Goal: Navigation & Orientation: Find specific page/section

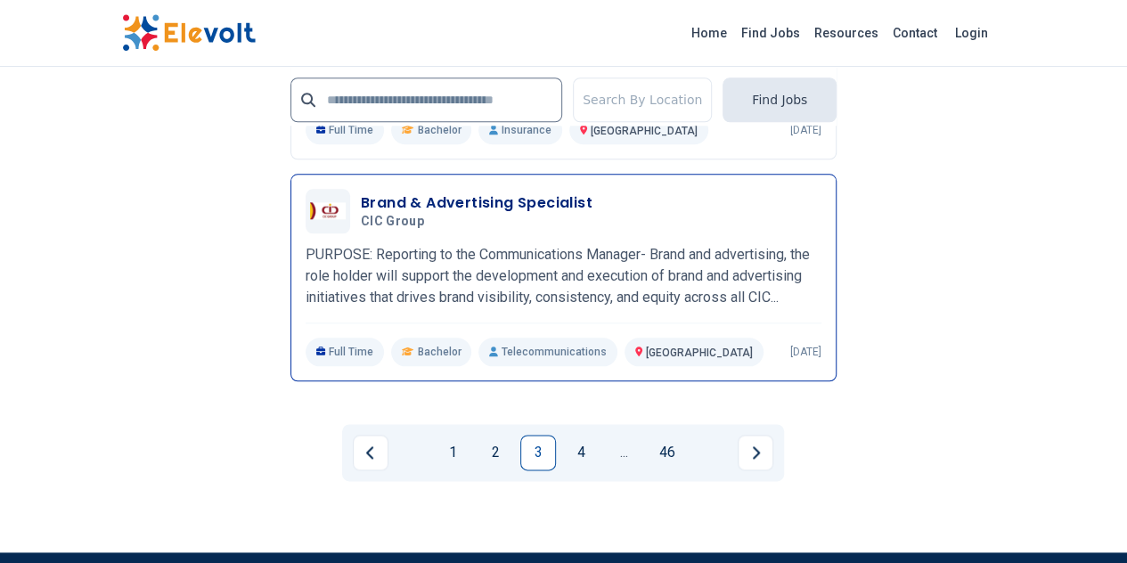
scroll to position [4277, 0]
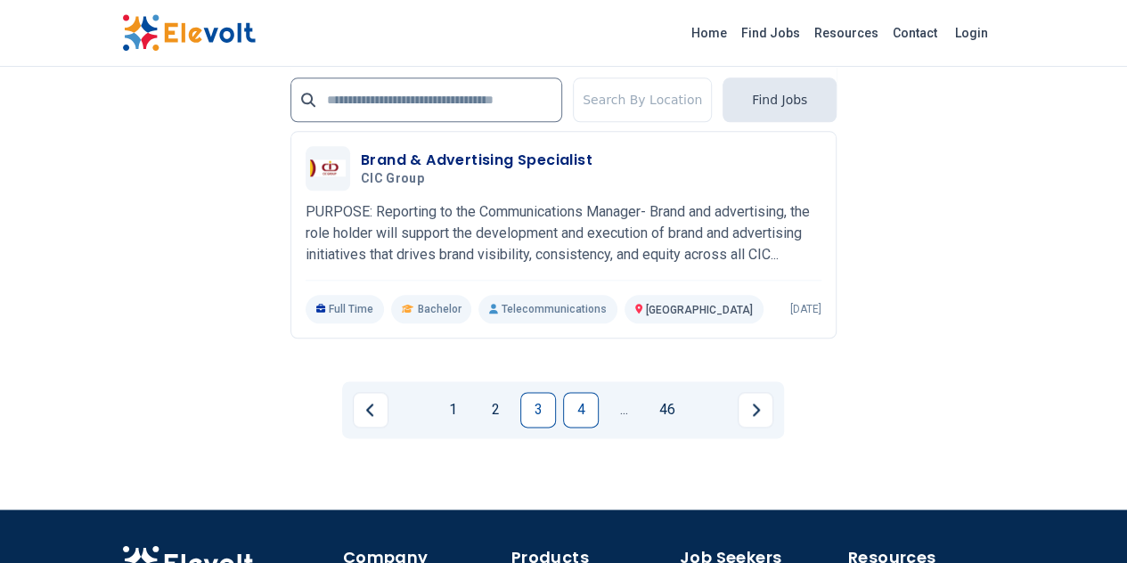
click at [581, 392] on link "4" at bounding box center [581, 410] width 36 height 36
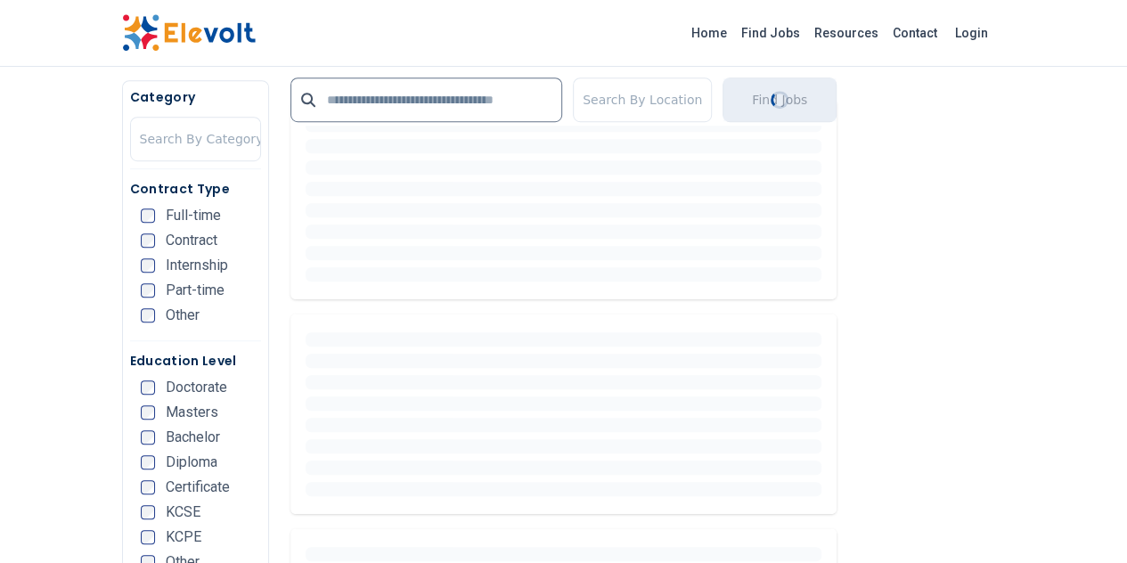
scroll to position [593, 0]
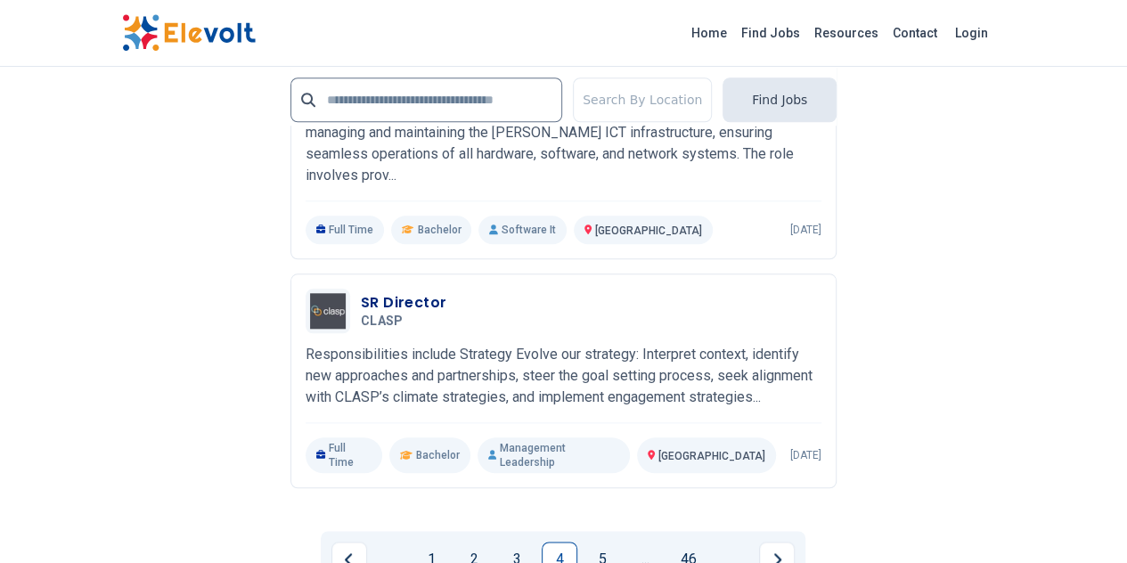
scroll to position [4158, 0]
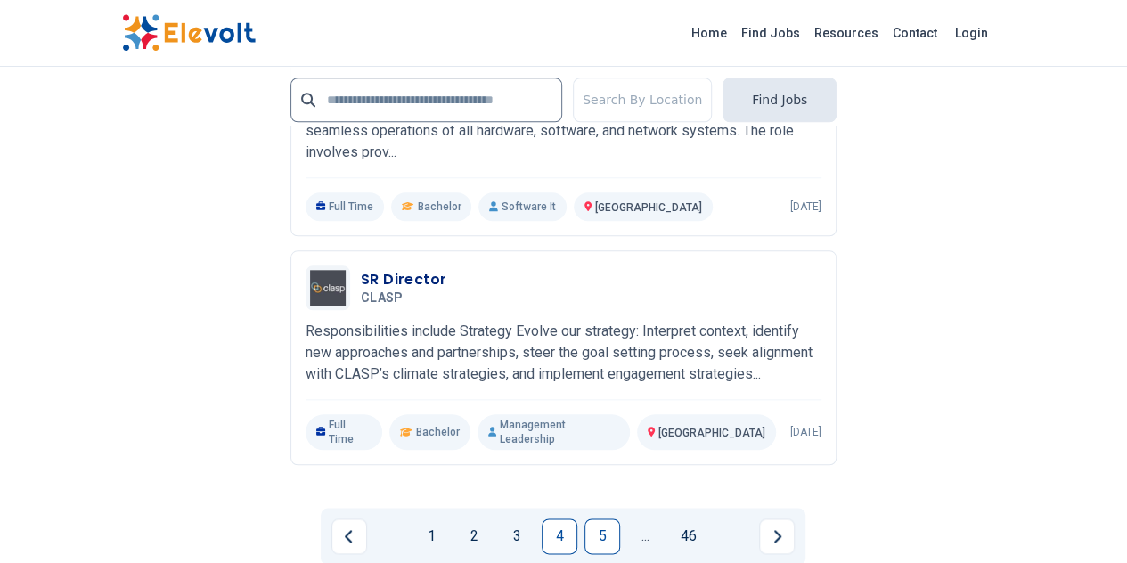
click at [596, 519] on link "5" at bounding box center [603, 537] width 36 height 36
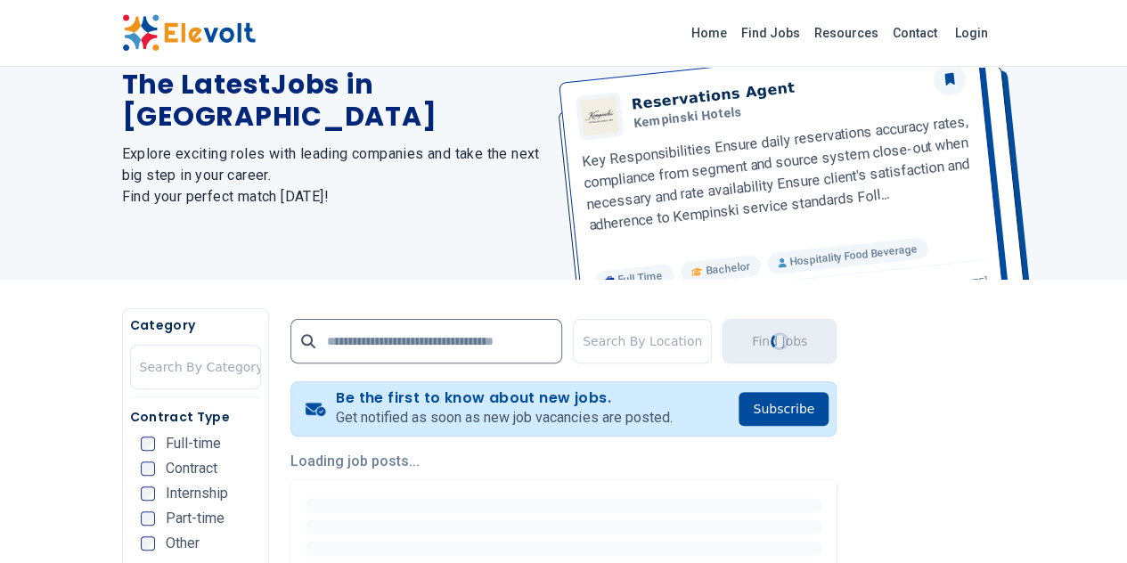
scroll to position [0, 0]
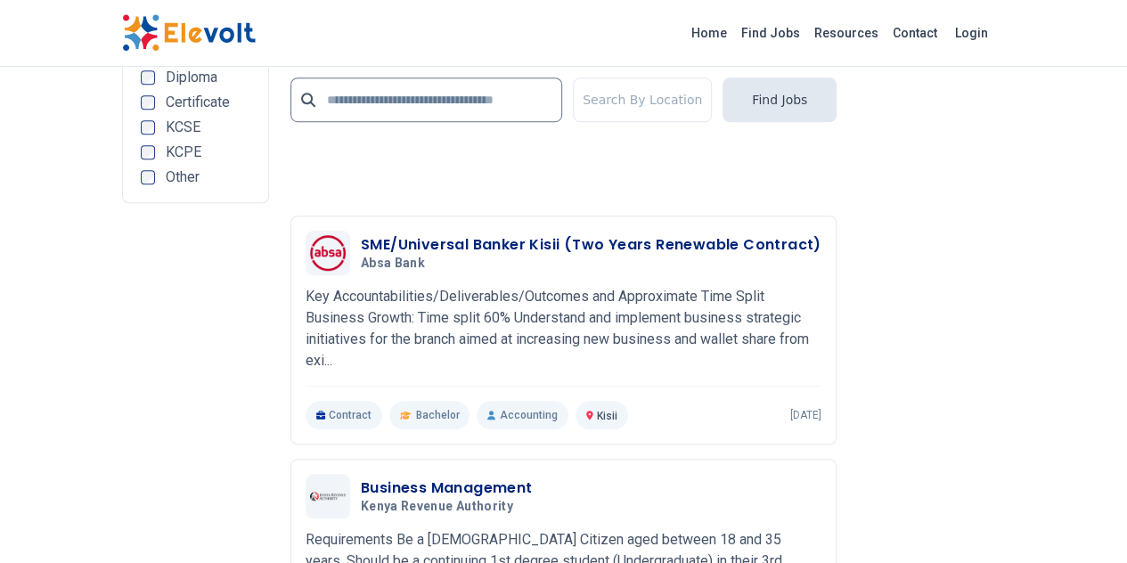
scroll to position [4158, 0]
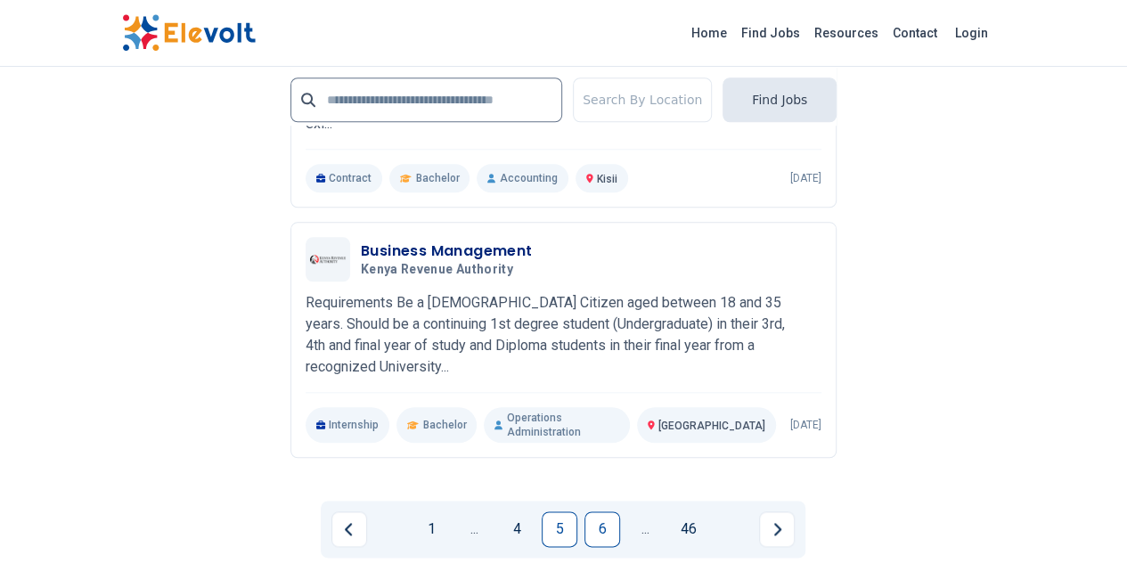
click at [602, 511] on link "6" at bounding box center [603, 529] width 36 height 36
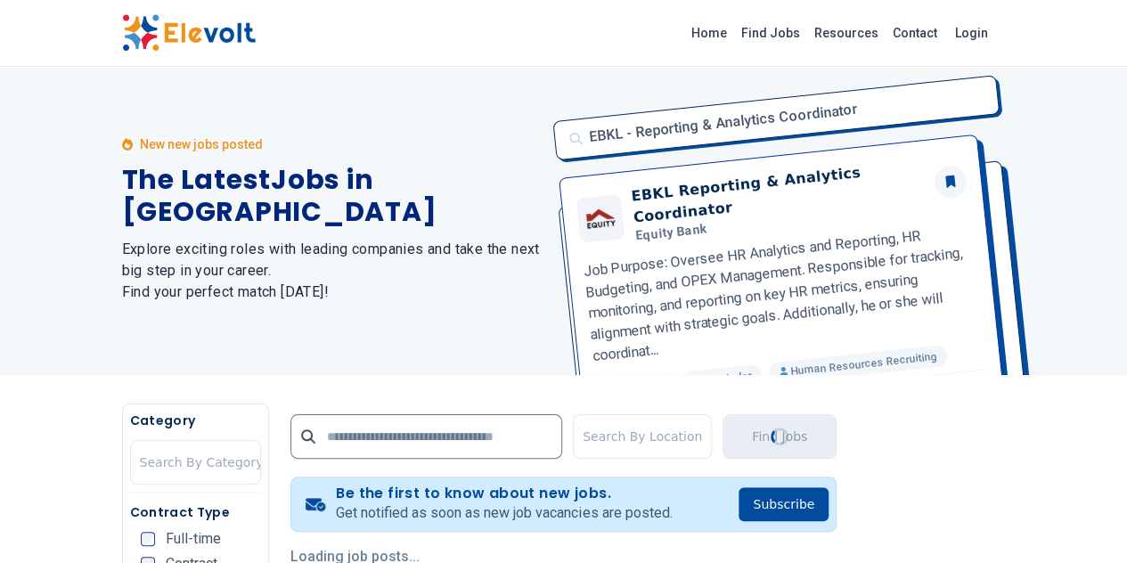
scroll to position [0, 0]
